Goal: Check status: Check status

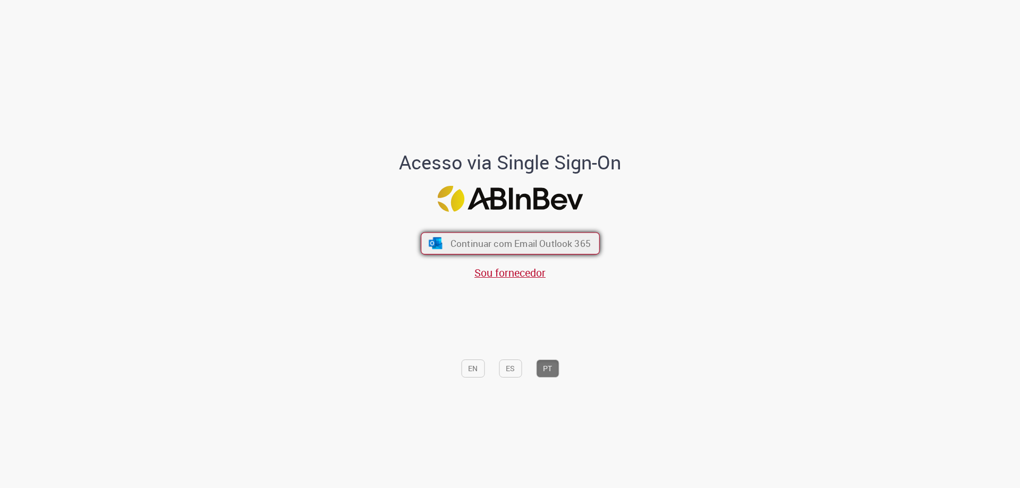
click at [536, 251] on button "Continuar com Email Outlook 365" at bounding box center [510, 244] width 179 height 22
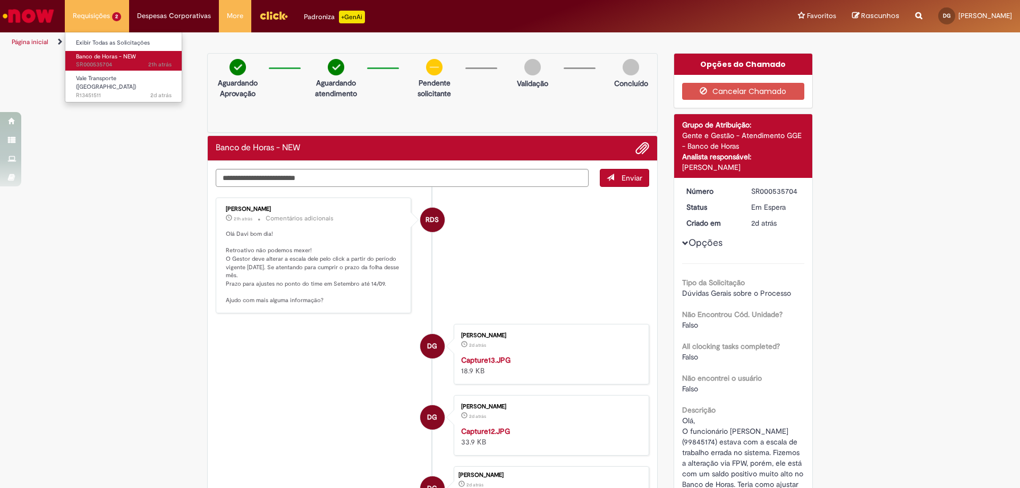
click at [102, 58] on span "Banco de Horas - NEW" at bounding box center [106, 57] width 60 height 8
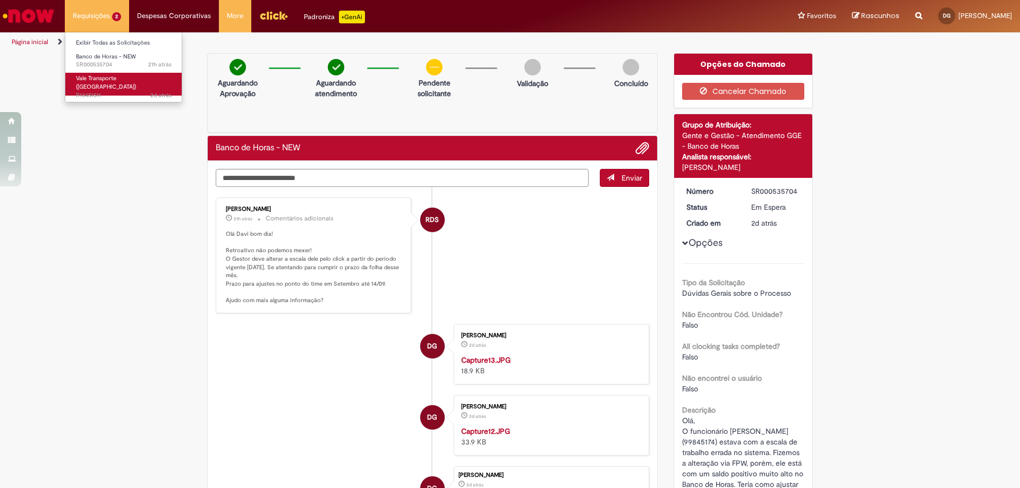
click at [104, 91] on span "2d atrás 2 dias atrás R13451511" at bounding box center [124, 95] width 96 height 8
